Goal: Find specific page/section: Find specific page/section

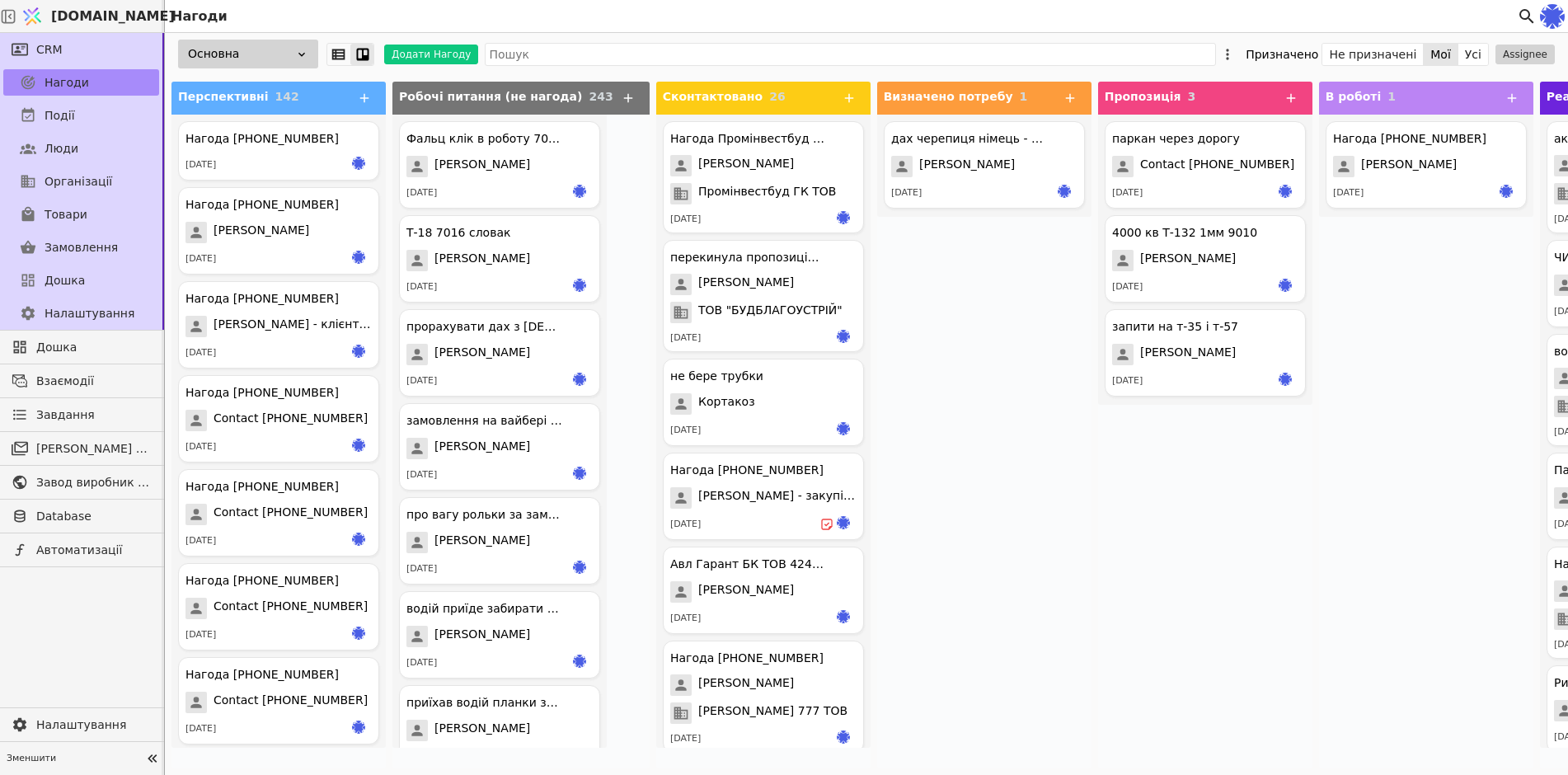
click at [1247, 666] on div "паркан через дорогу Contact +380934218429 18.06.2025 4000 кв Т-132 1мм 9010 Анд…" at bounding box center [1205, 441] width 214 height 653
